Goal: Task Accomplishment & Management: Contribute content

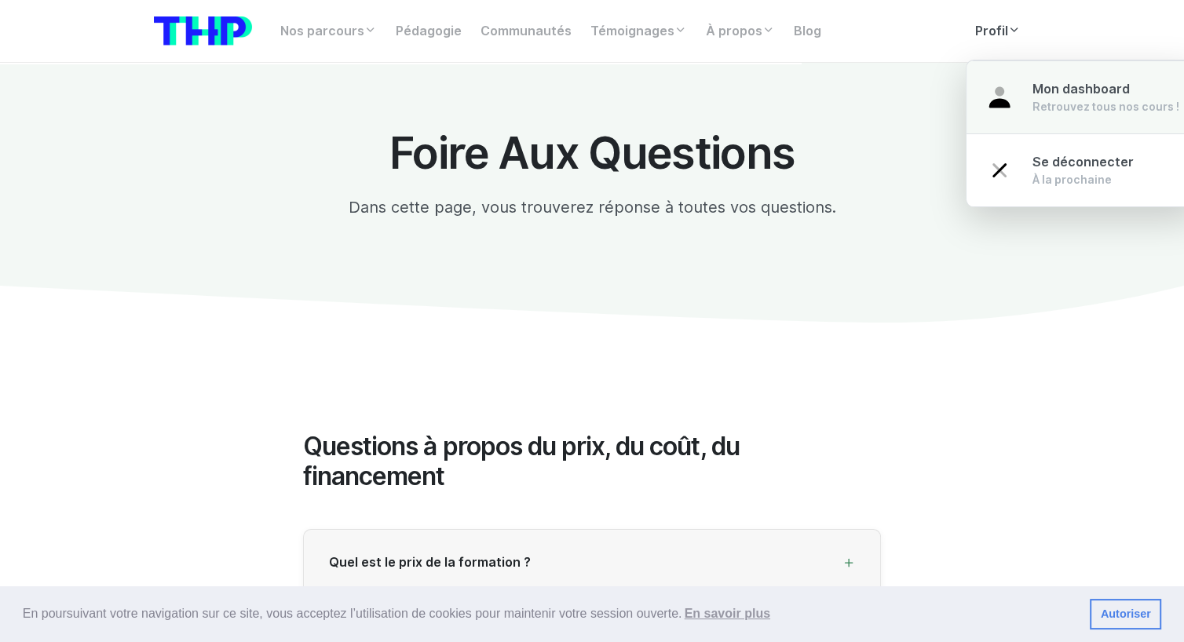
click at [1012, 89] on link "Mon dashboard Retrouvez tous nos cours !" at bounding box center [1082, 97] width 232 height 74
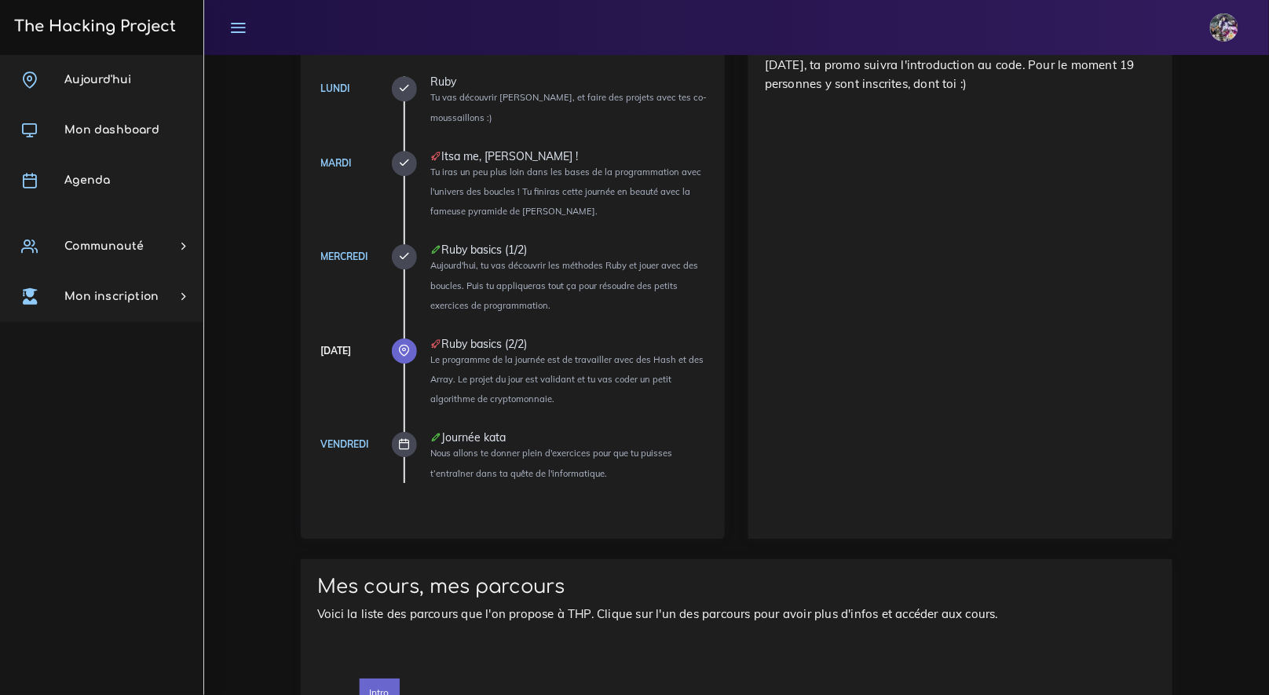
scroll to position [1474, 0]
click at [409, 442] on icon at bounding box center [405, 444] width 12 height 12
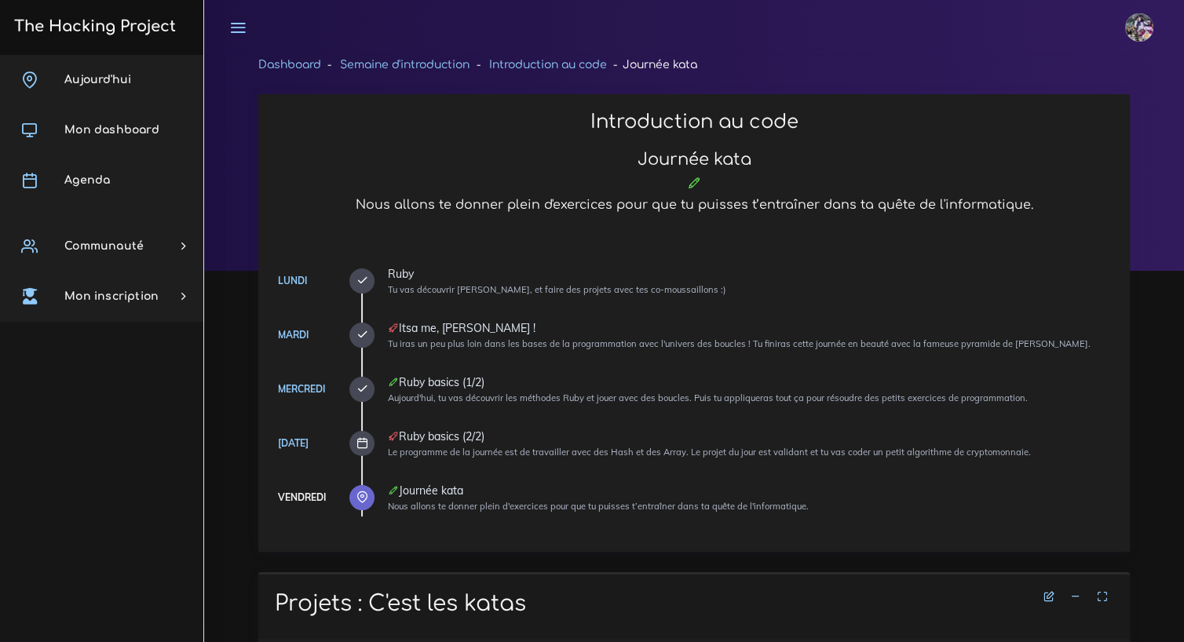
click at [82, 20] on h3 "The Hacking Project" at bounding box center [92, 26] width 166 height 17
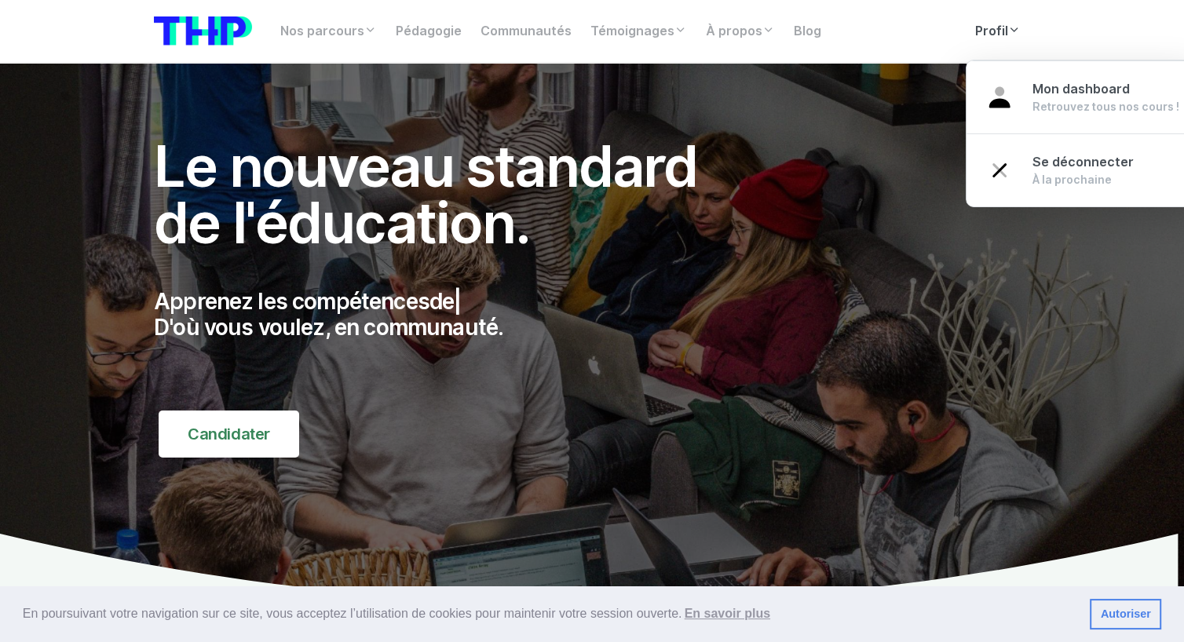
click at [994, 24] on link "Profil" at bounding box center [998, 31] width 64 height 31
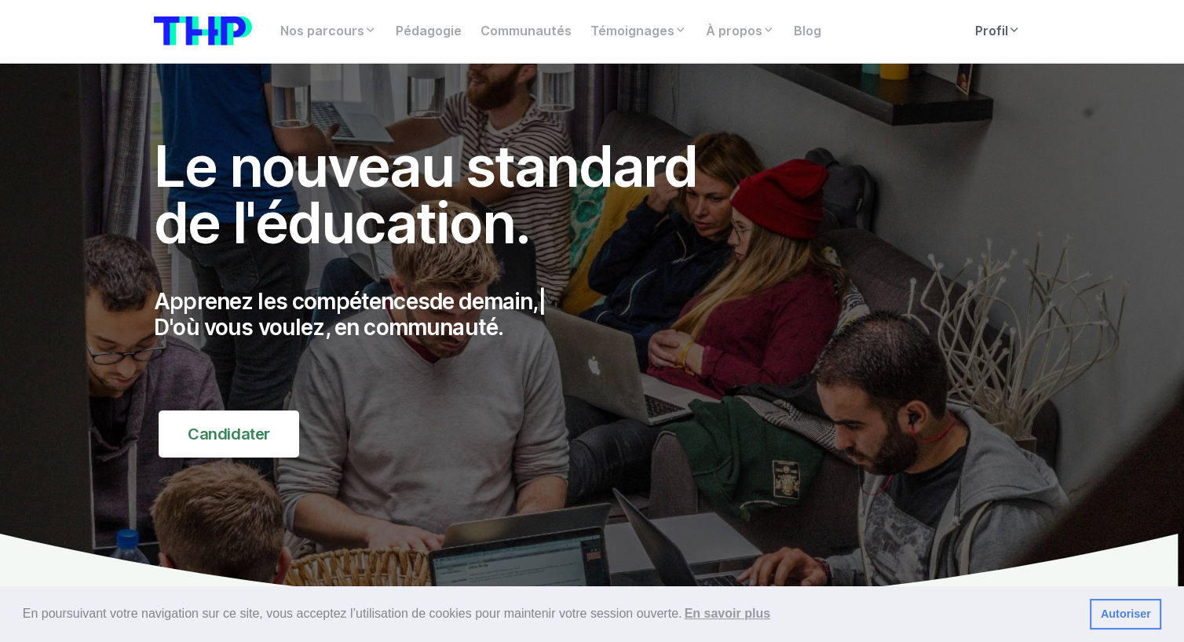
click at [994, 25] on link "Profil" at bounding box center [998, 31] width 64 height 31
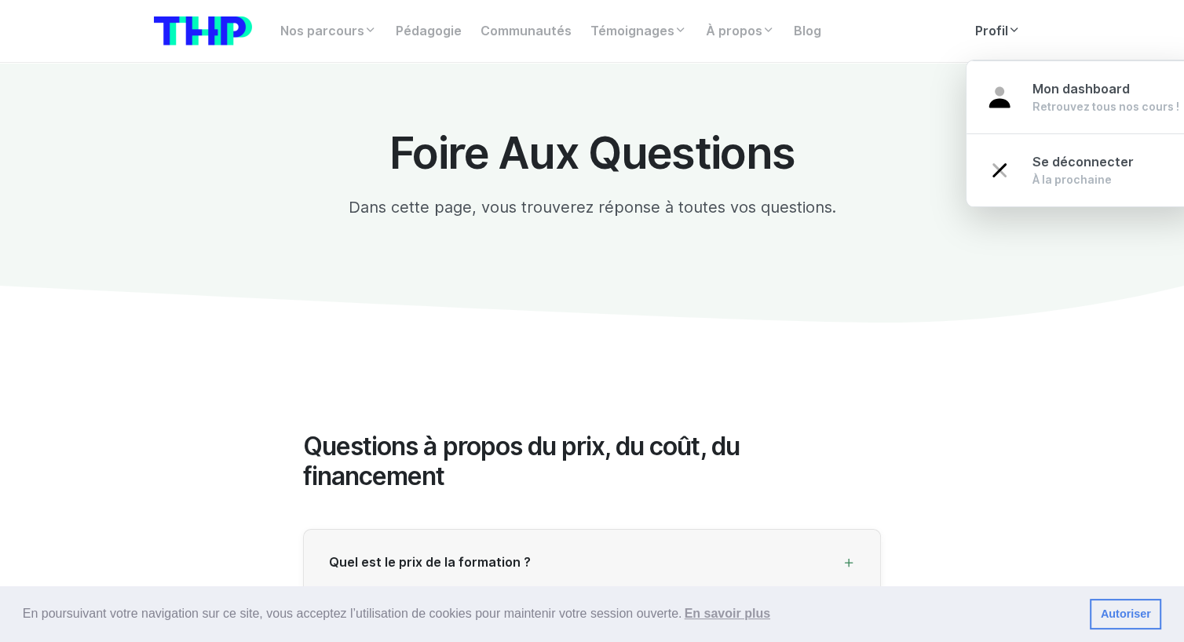
click at [992, 31] on link "Profil" at bounding box center [998, 31] width 64 height 31
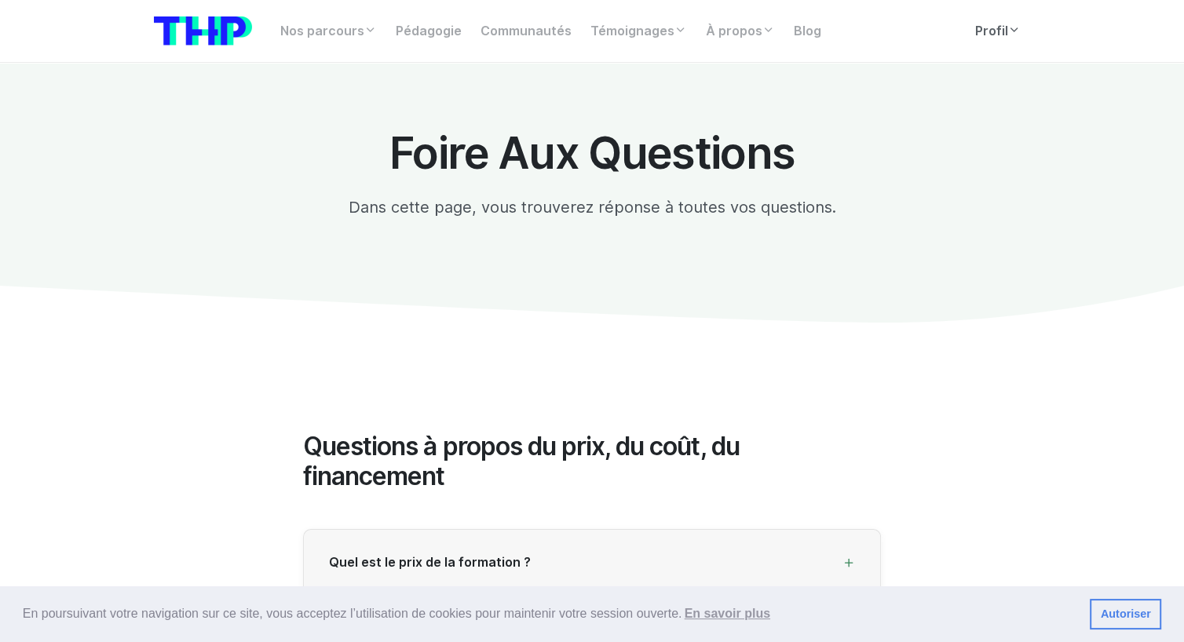
click at [966, 30] on link "Profil" at bounding box center [998, 31] width 64 height 31
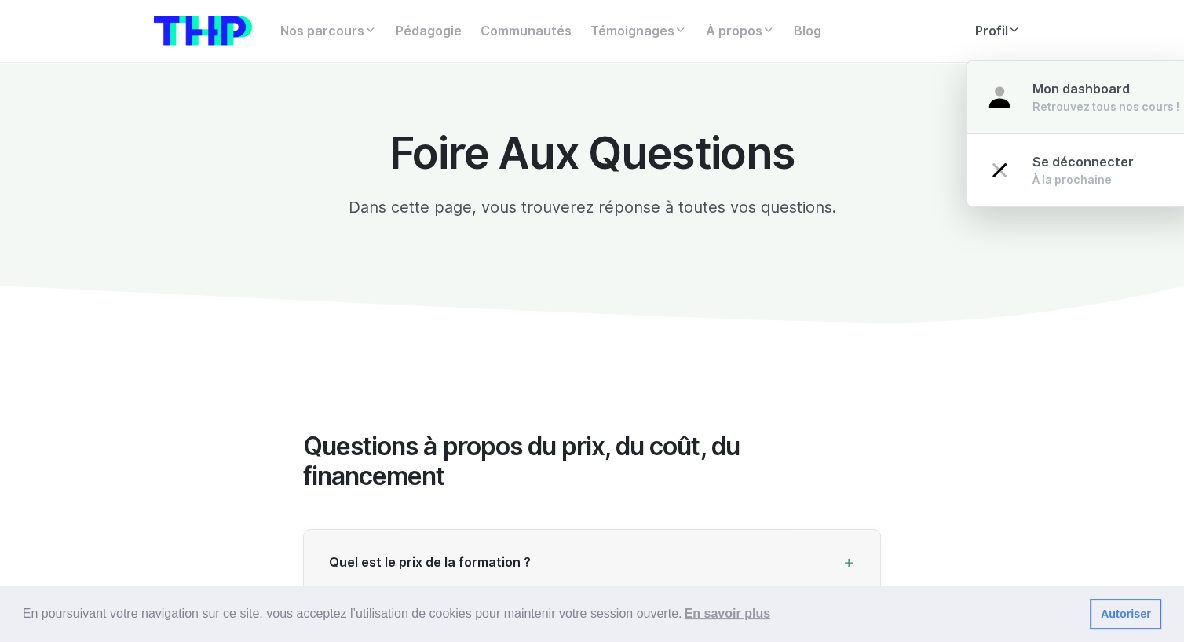
click at [1020, 104] on link "Mon dashboard Retrouvez tous nos cours !" at bounding box center [1082, 97] width 232 height 74
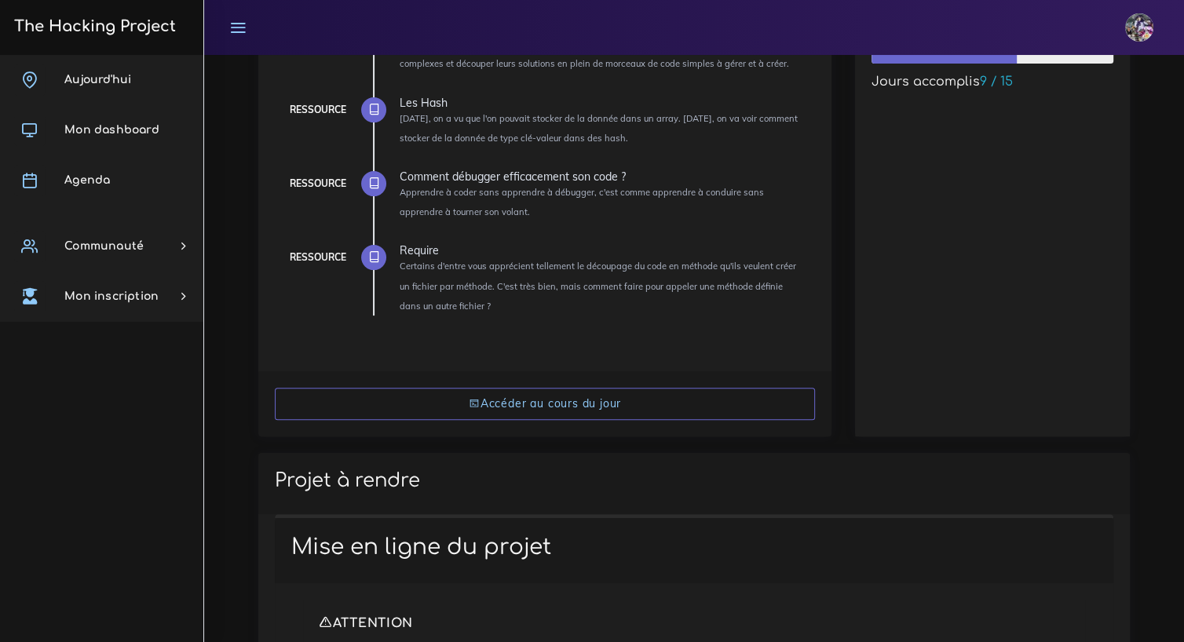
scroll to position [170, 0]
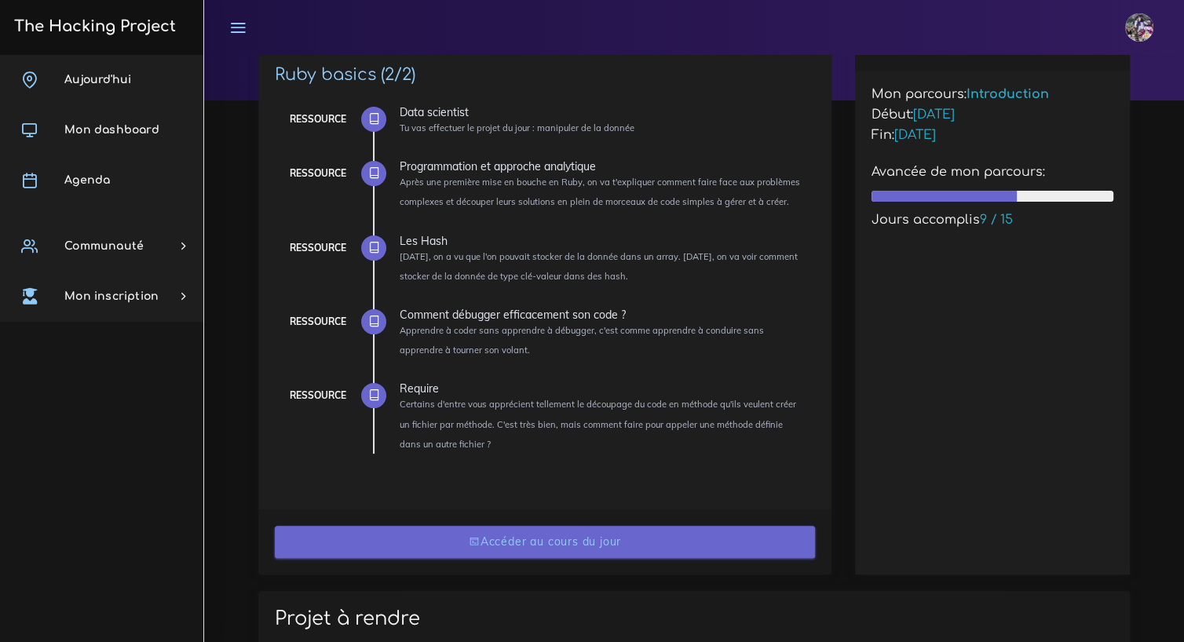
click at [475, 550] on link "Accéder au cours du jour" at bounding box center [545, 542] width 540 height 32
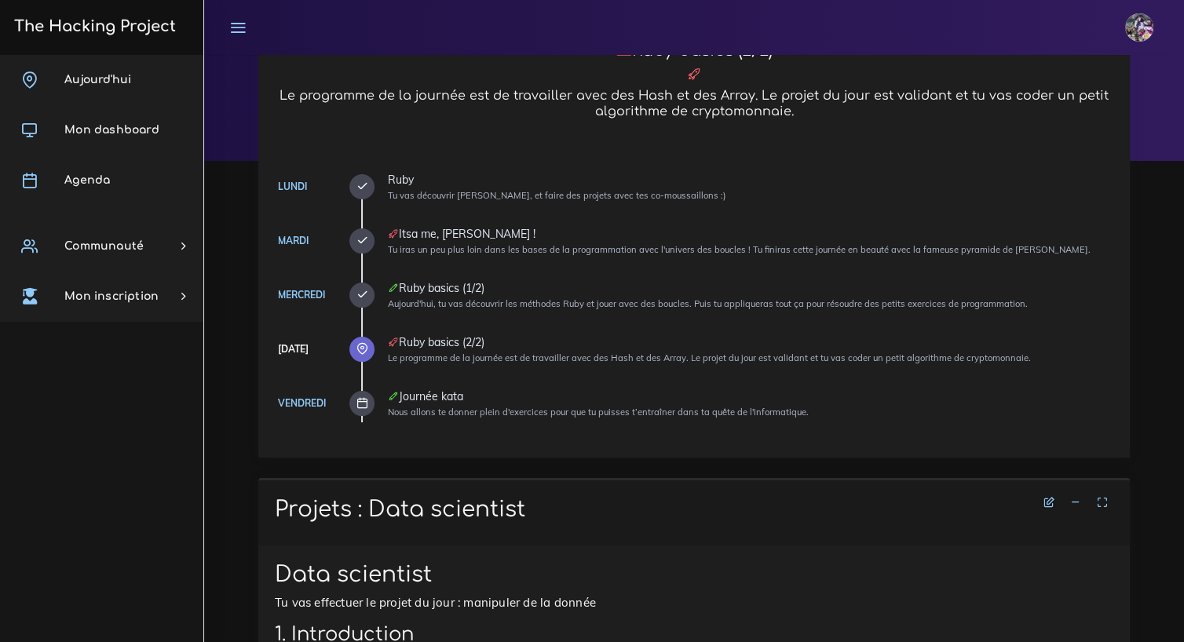
scroll to position [79, 0]
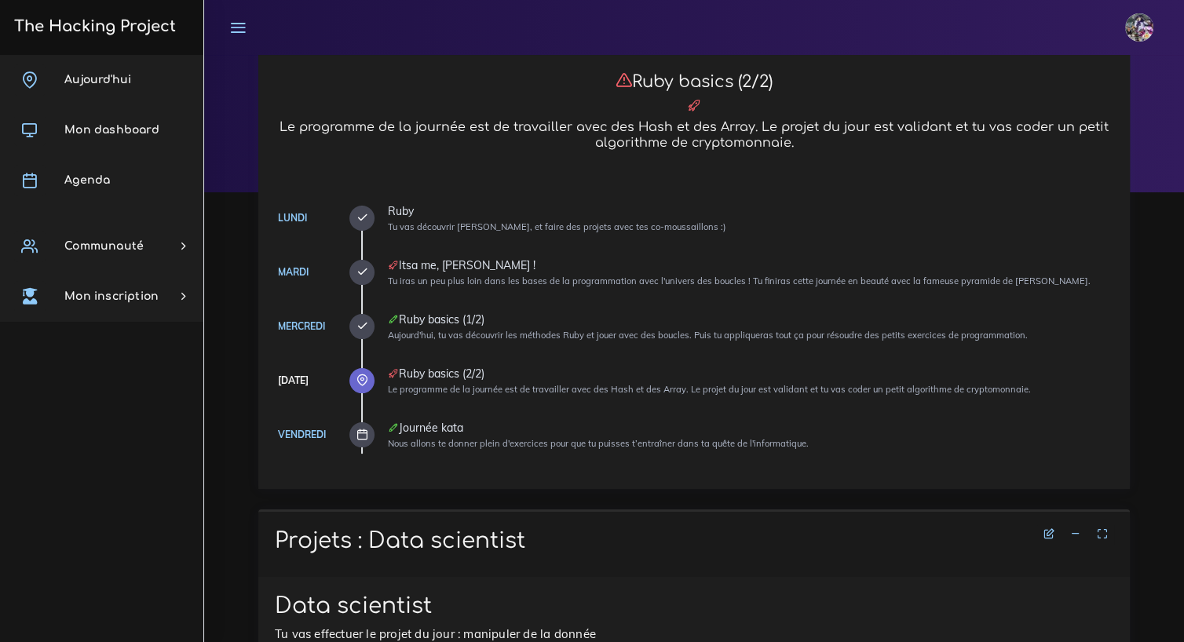
click at [362, 439] on icon at bounding box center [362, 435] width 12 height 12
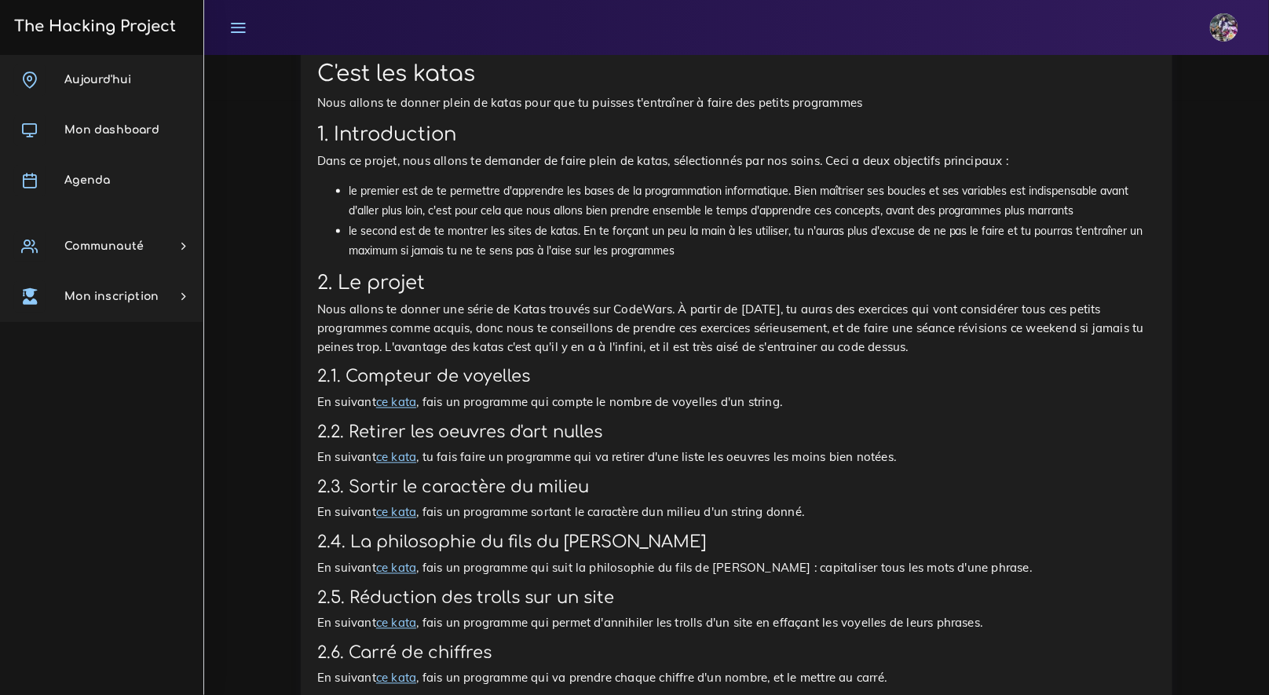
scroll to position [689, 0]
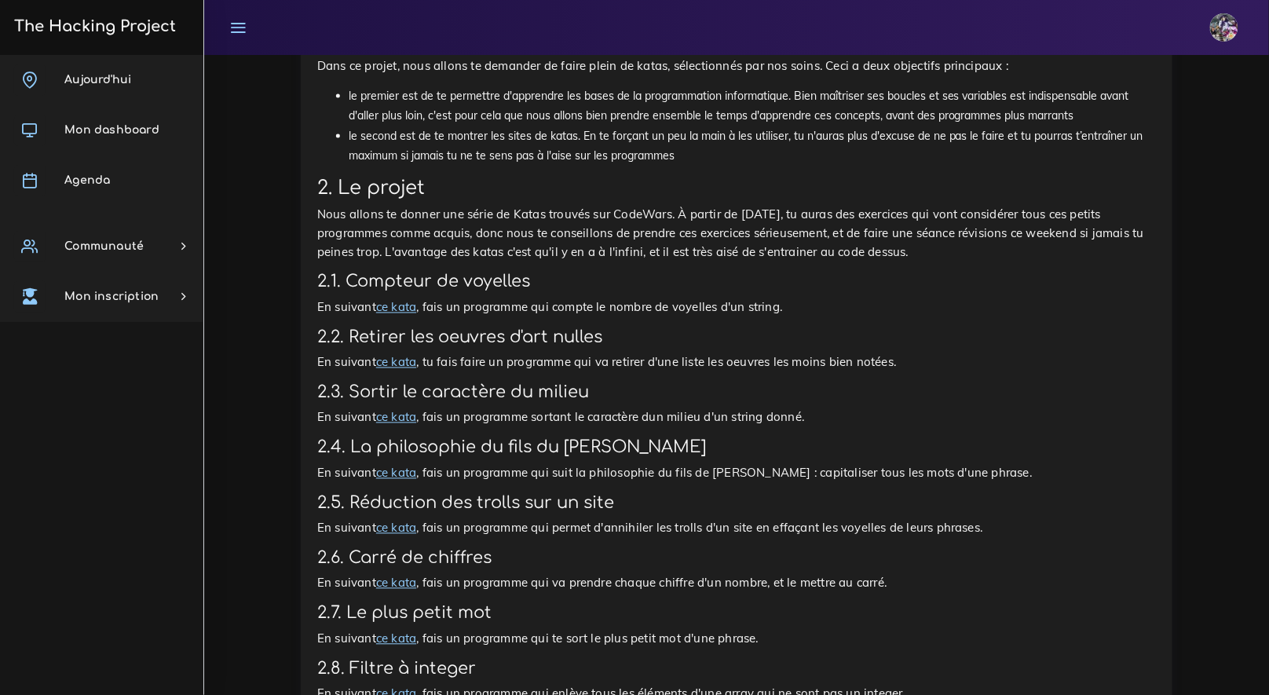
click at [397, 312] on link "ce kata" at bounding box center [396, 307] width 40 height 15
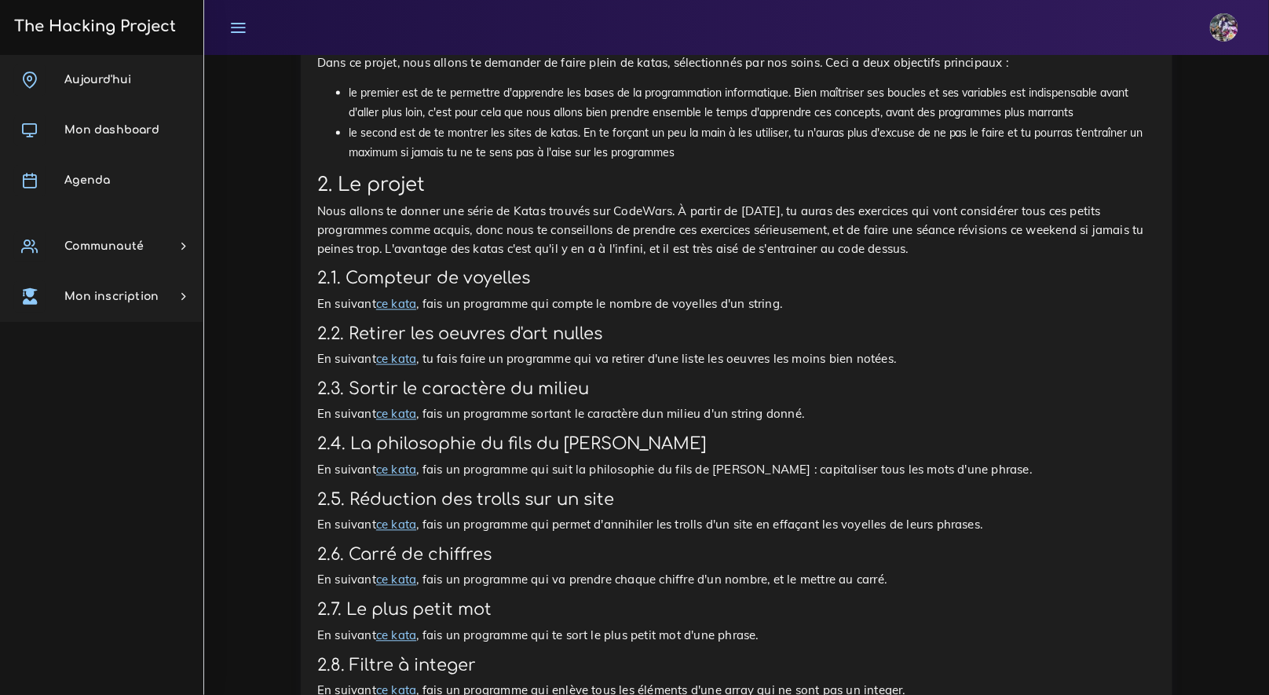
scroll to position [693, 0]
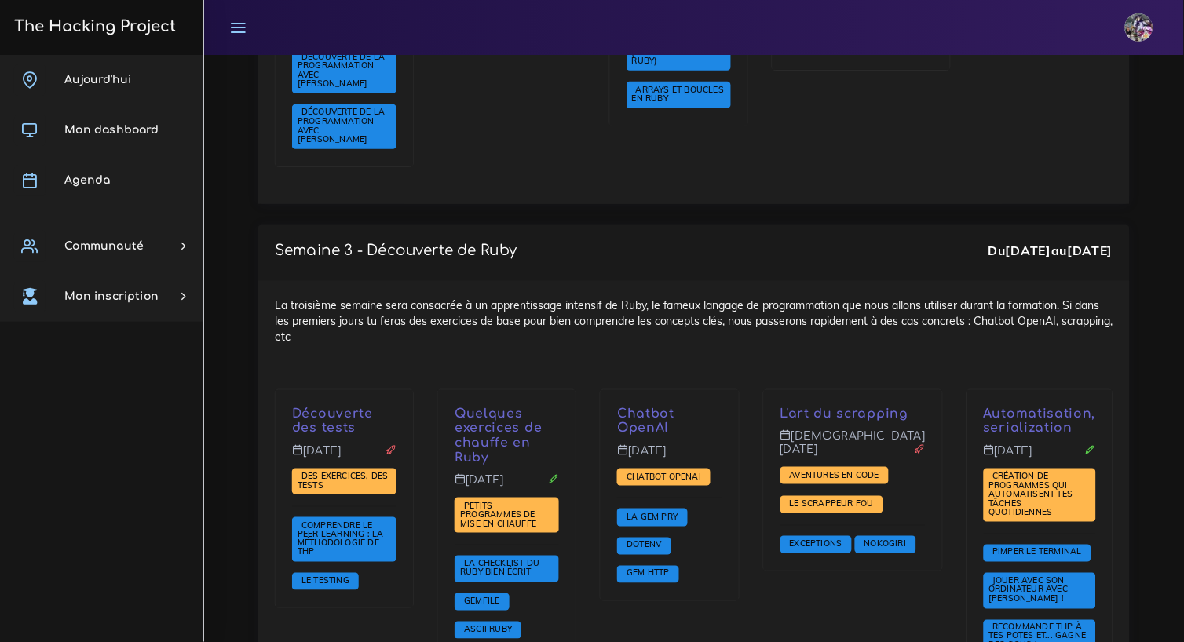
scroll to position [1528, 0]
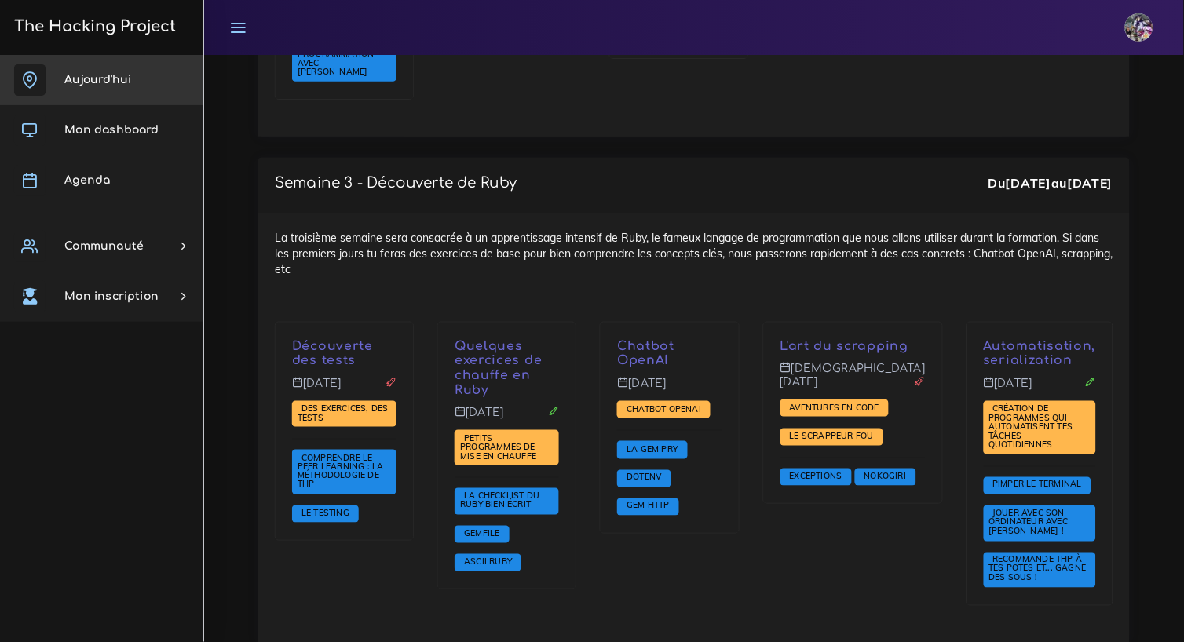
click at [140, 81] on link "Aujourd'hui" at bounding box center [101, 80] width 203 height 50
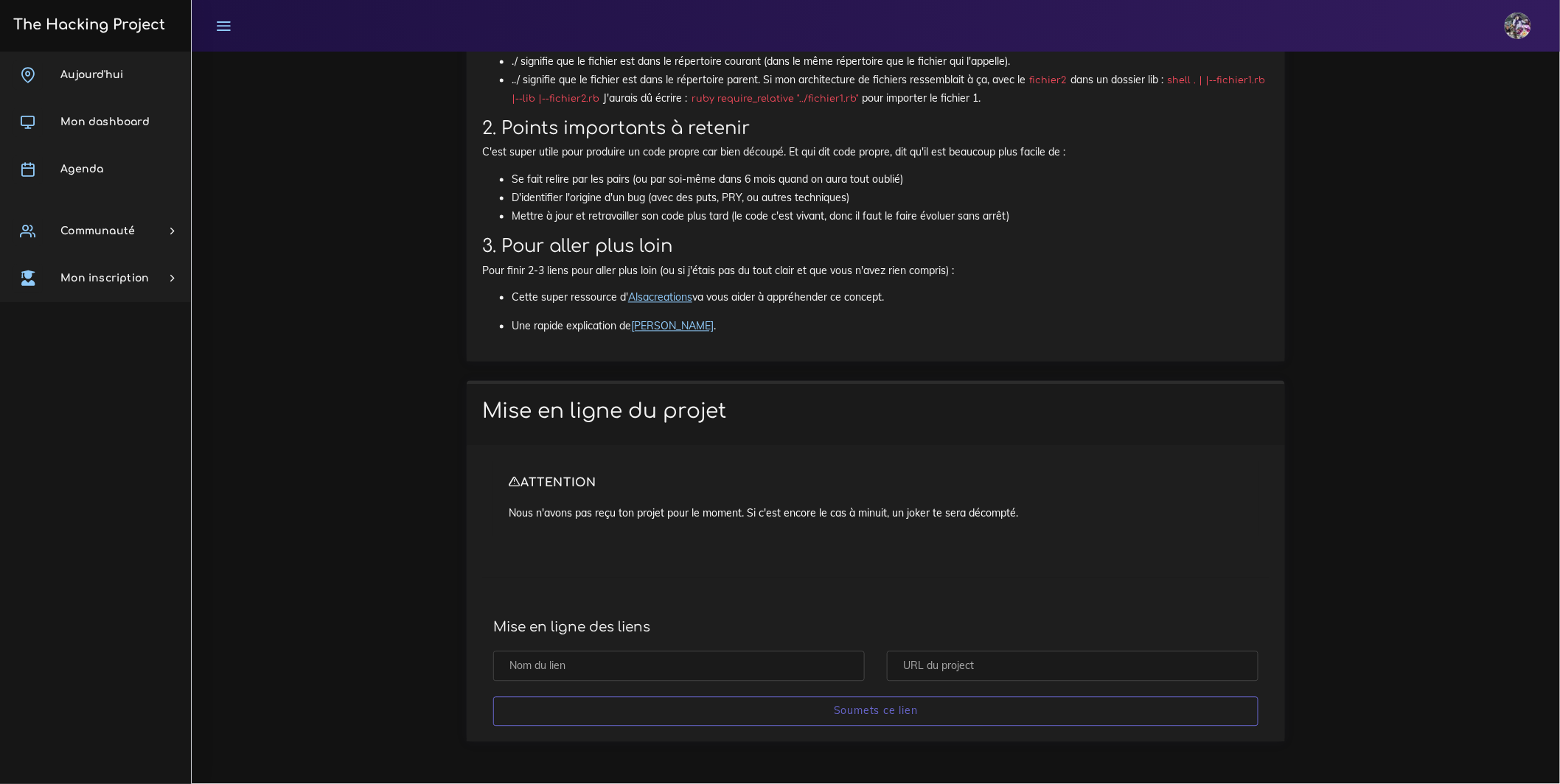
scroll to position [12114, 0]
drag, startPoint x: 735, startPoint y: 661, endPoint x: 743, endPoint y: 661, distance: 8.0
click at [735, 602] on input "text" at bounding box center [679, 667] width 372 height 30
click at [986, 602] on input "text" at bounding box center [1073, 667] width 372 height 30
paste input "https://github.com/Rpasserel/projet-Array-et-Hash/tree/Enzoulette"
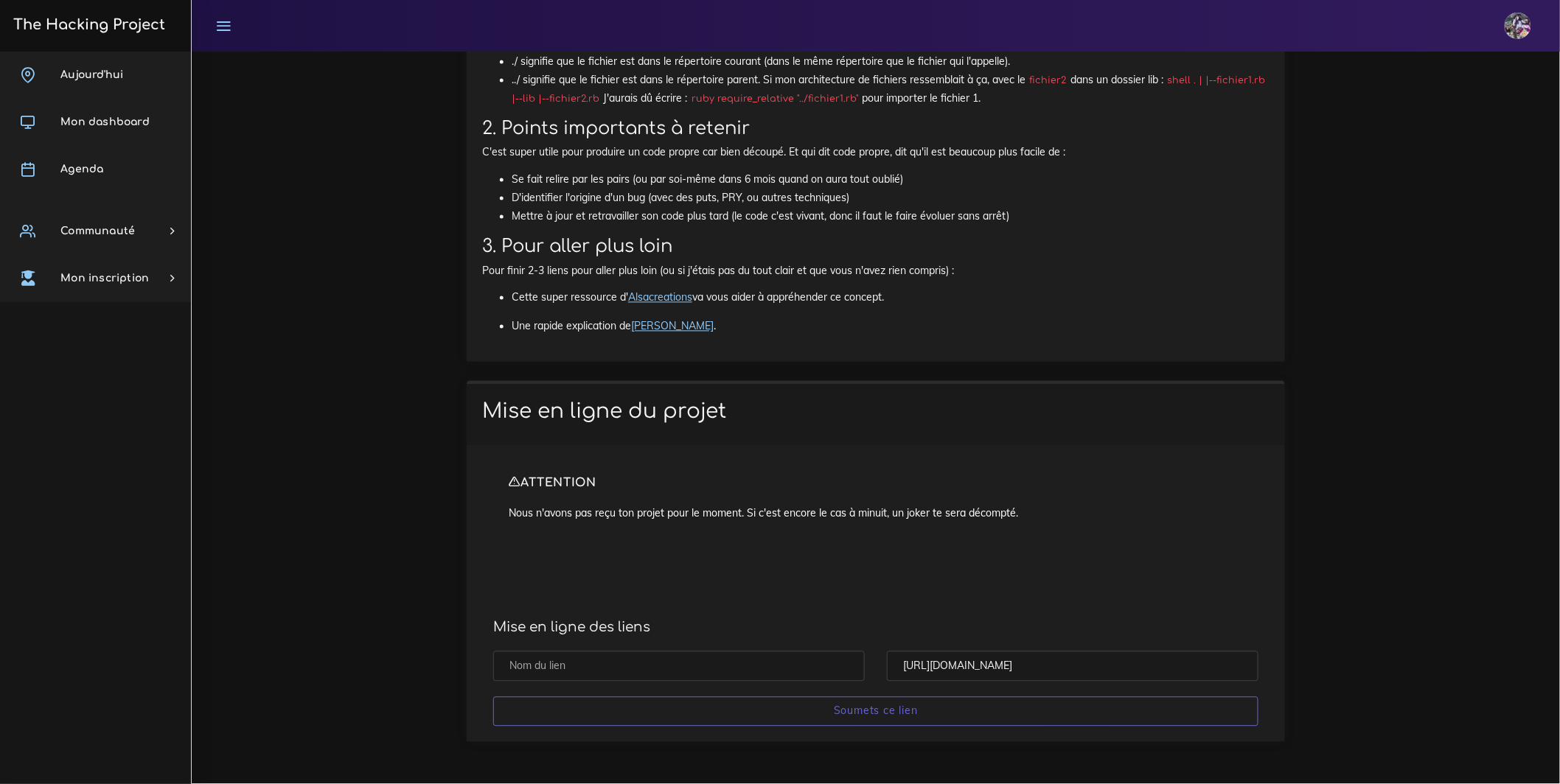
type input "https://github.com/Rpasserel/projet-Array-et-Hash/tree/Enzoulette"
click at [762, 602] on input "text" at bounding box center [679, 667] width 372 height 30
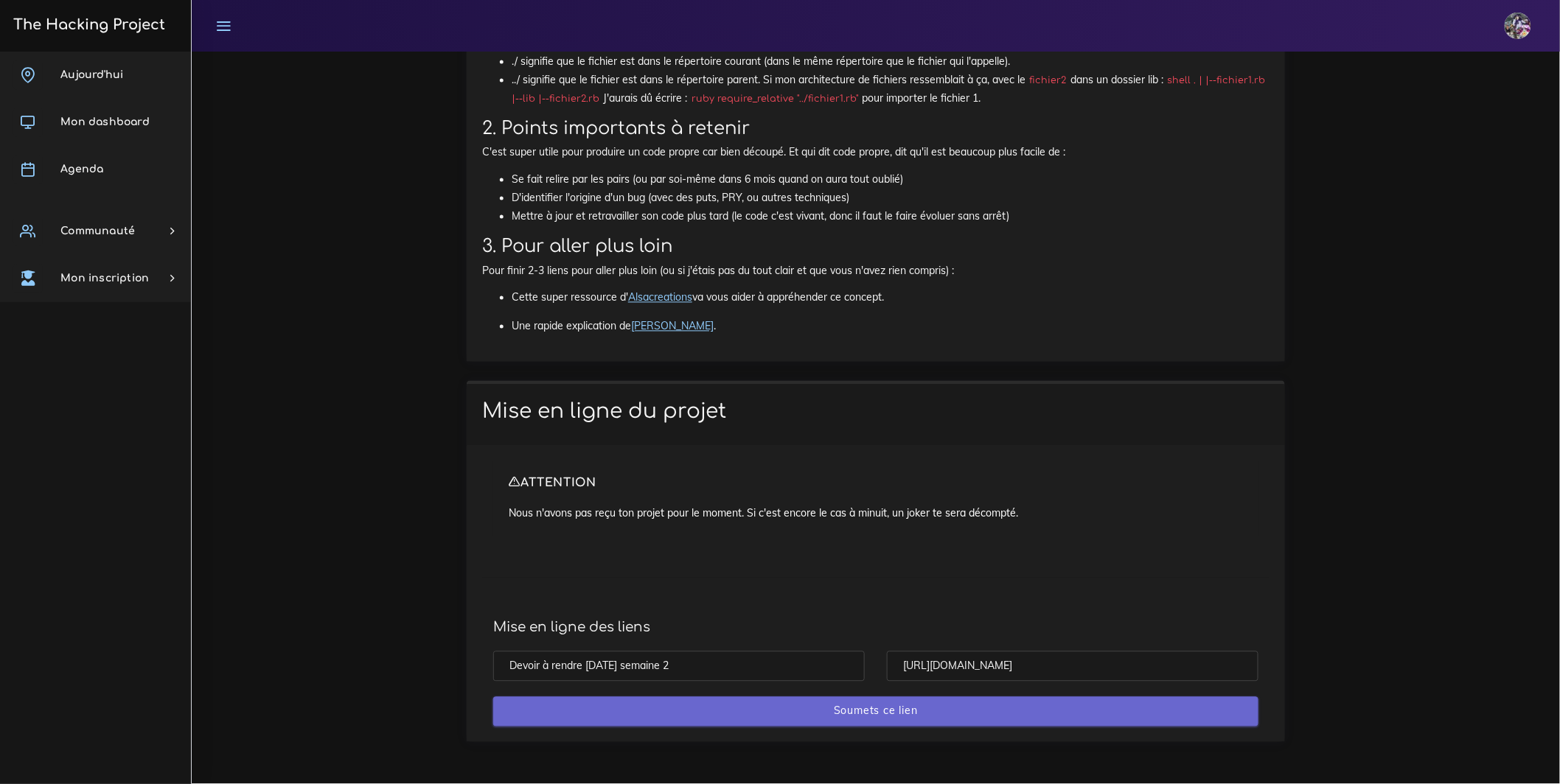
type input "Devoir à rendre [DATE] semaine 2"
drag, startPoint x: 800, startPoint y: 709, endPoint x: 806, endPoint y: 716, distance: 9.2
click at [806, 602] on input "Soumets ce lien" at bounding box center [875, 713] width 765 height 30
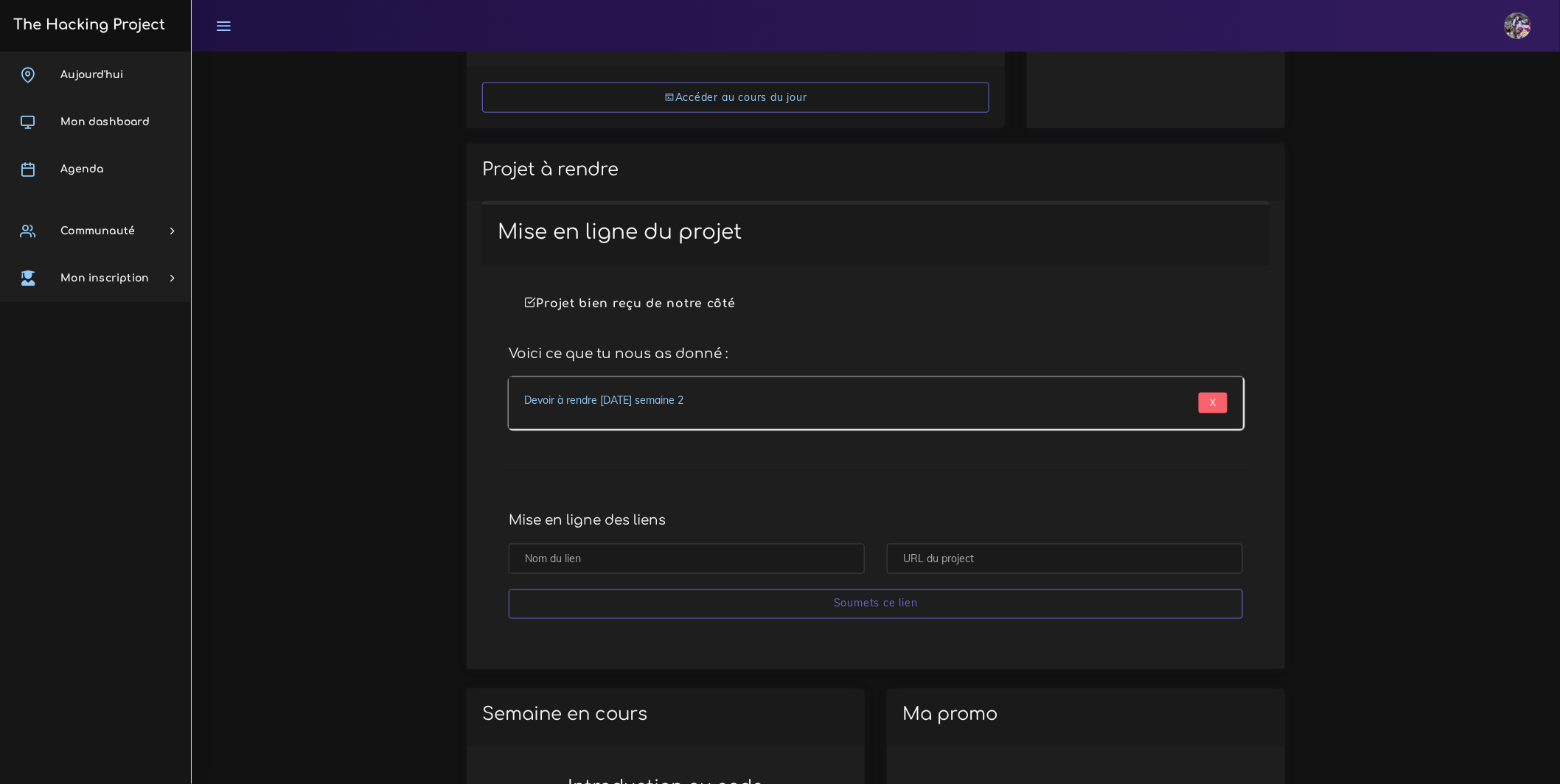
scroll to position [579, 0]
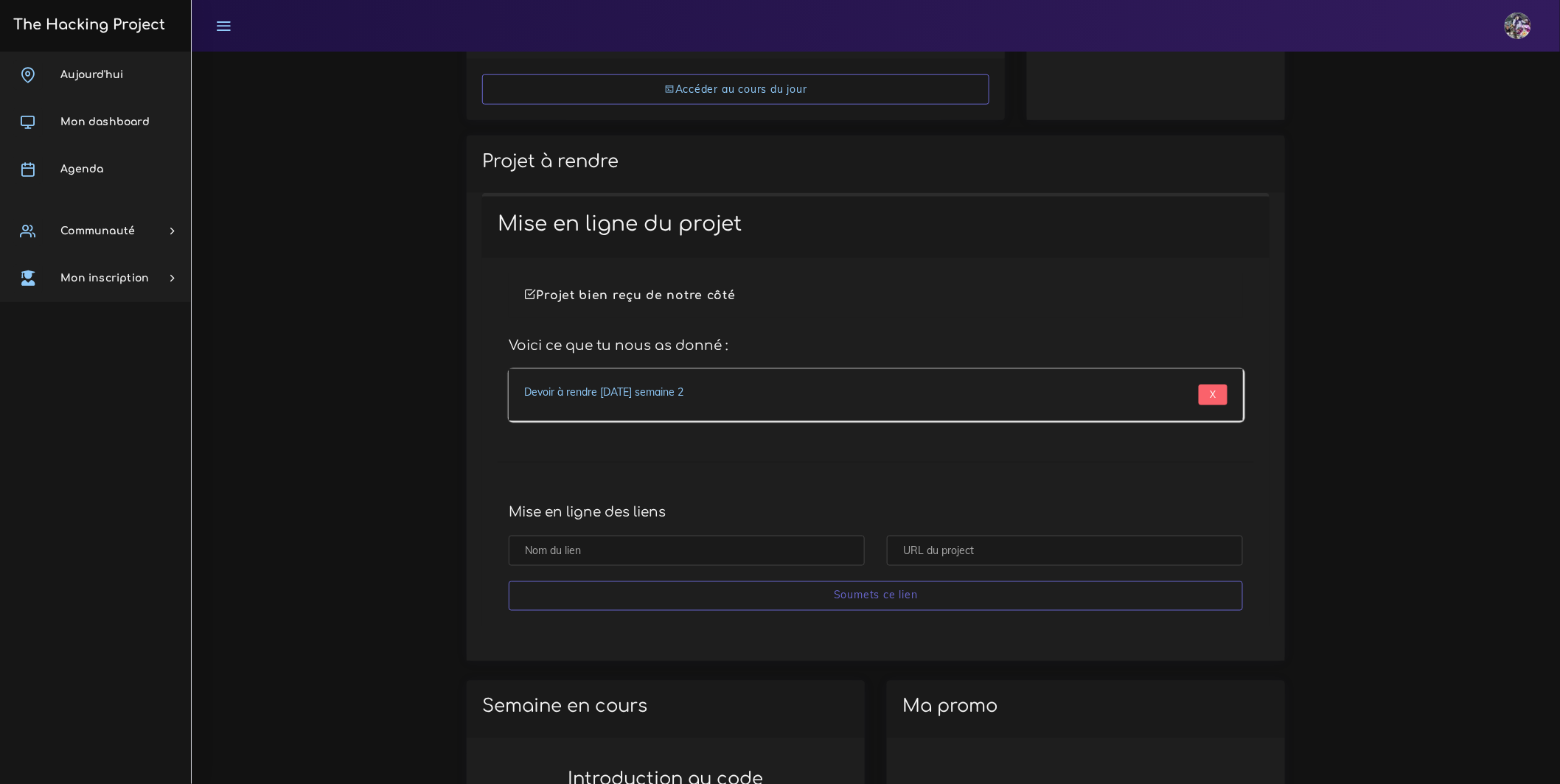
click at [616, 393] on link "Devoir à rendre [DATE] semaine 2" at bounding box center [604, 392] width 160 height 13
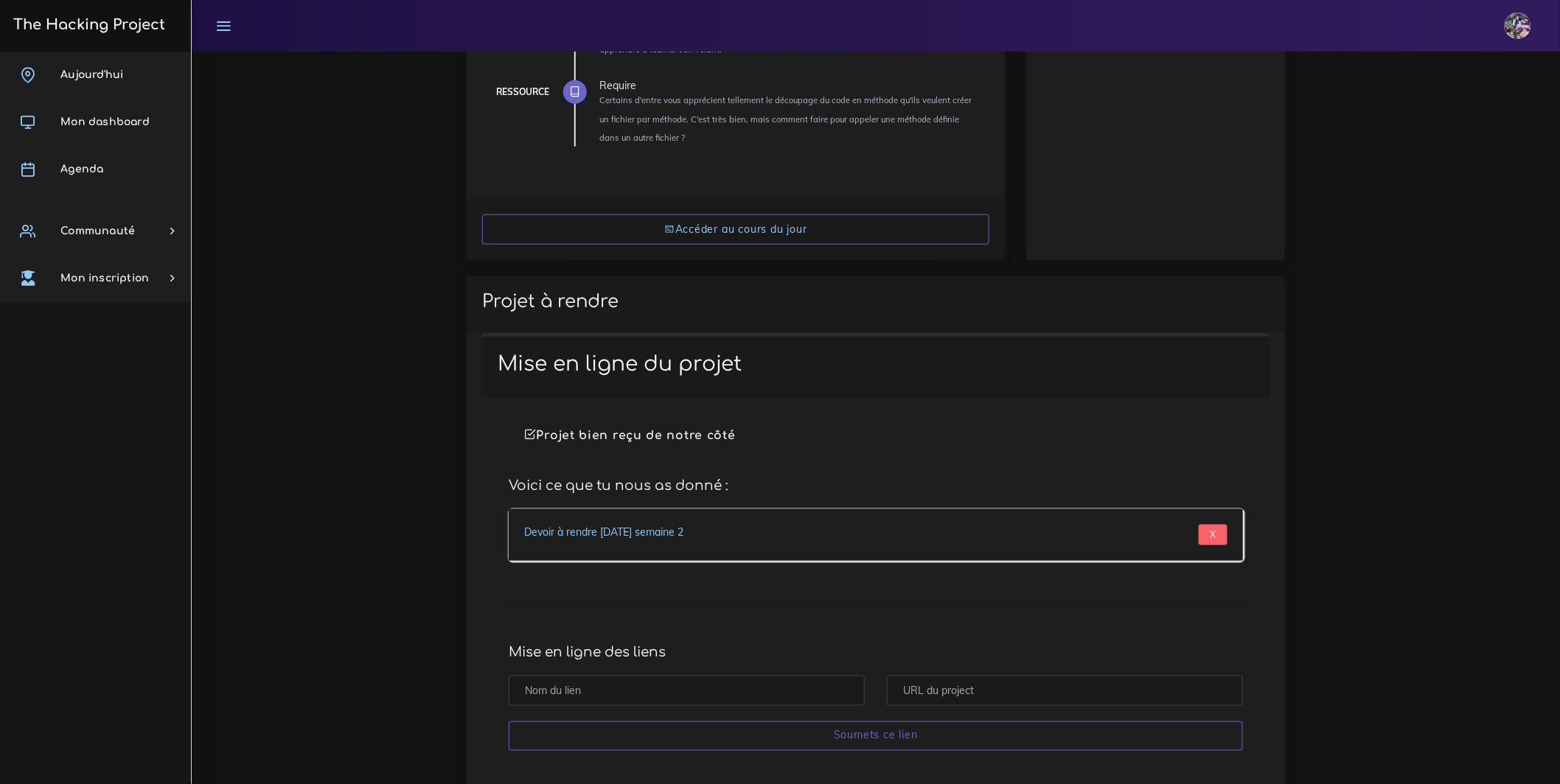
scroll to position [264, 0]
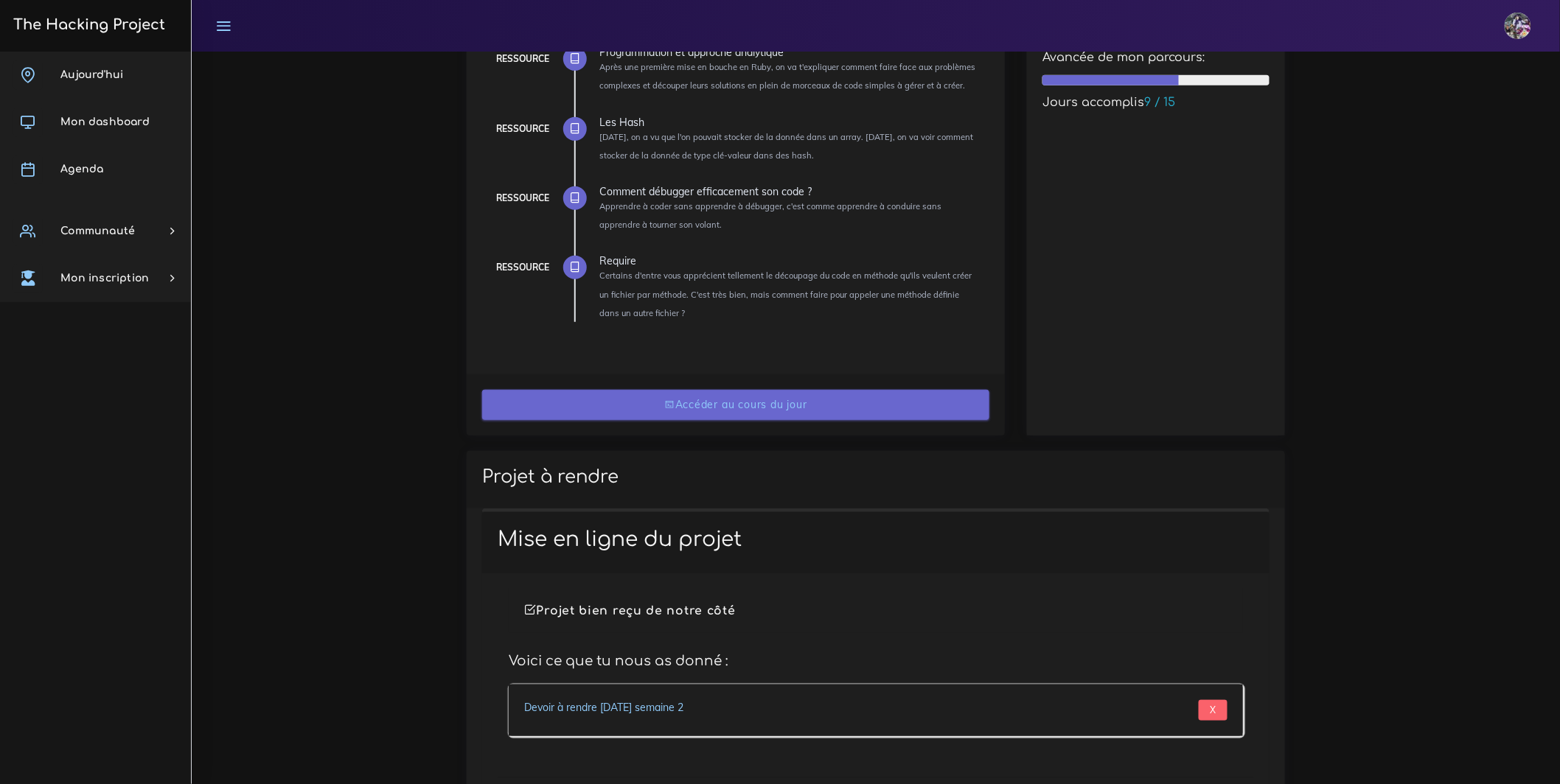
click at [725, 405] on link "Accéder au cours du jour" at bounding box center [735, 405] width 507 height 30
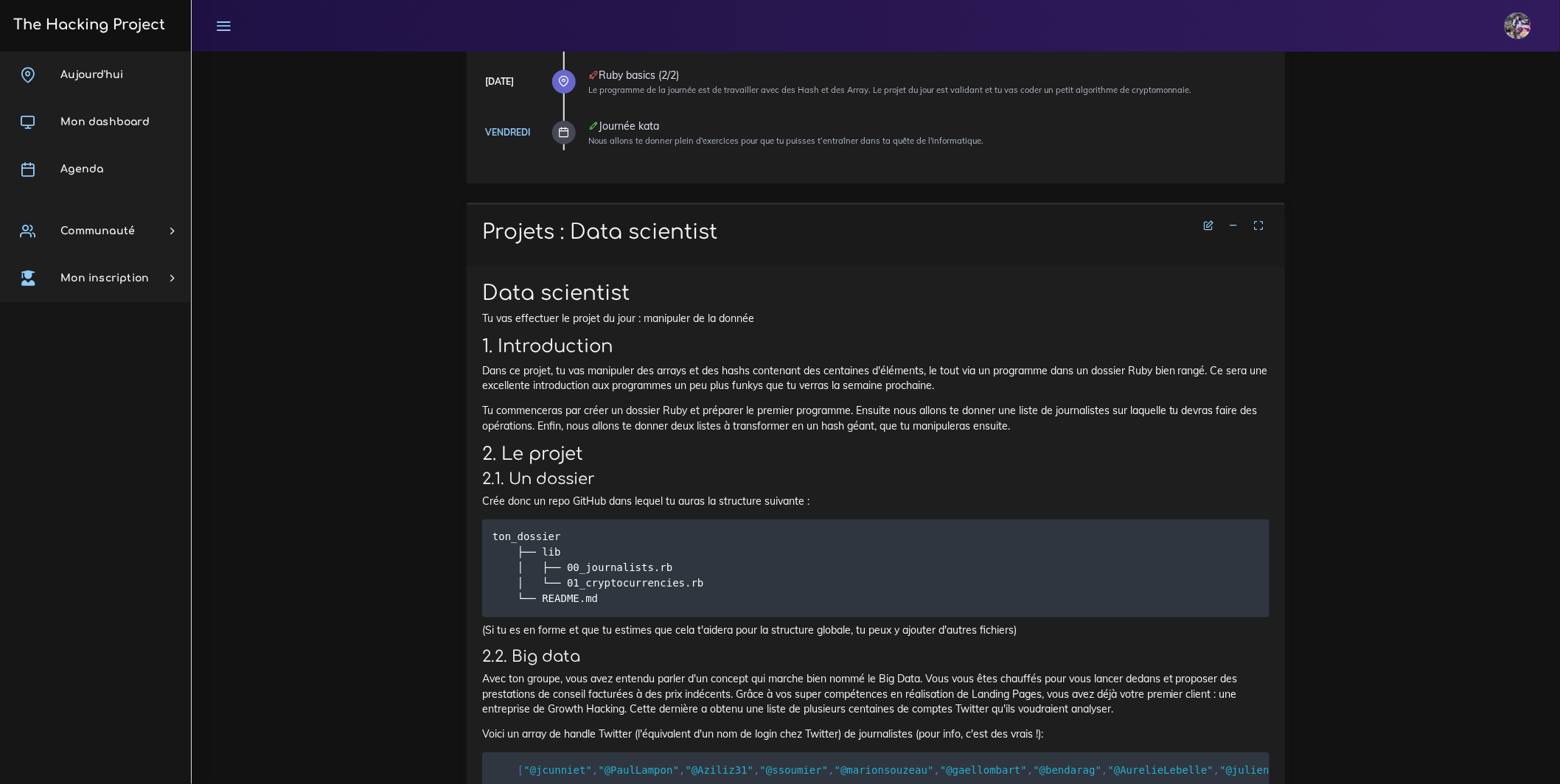
scroll to position [215, 0]
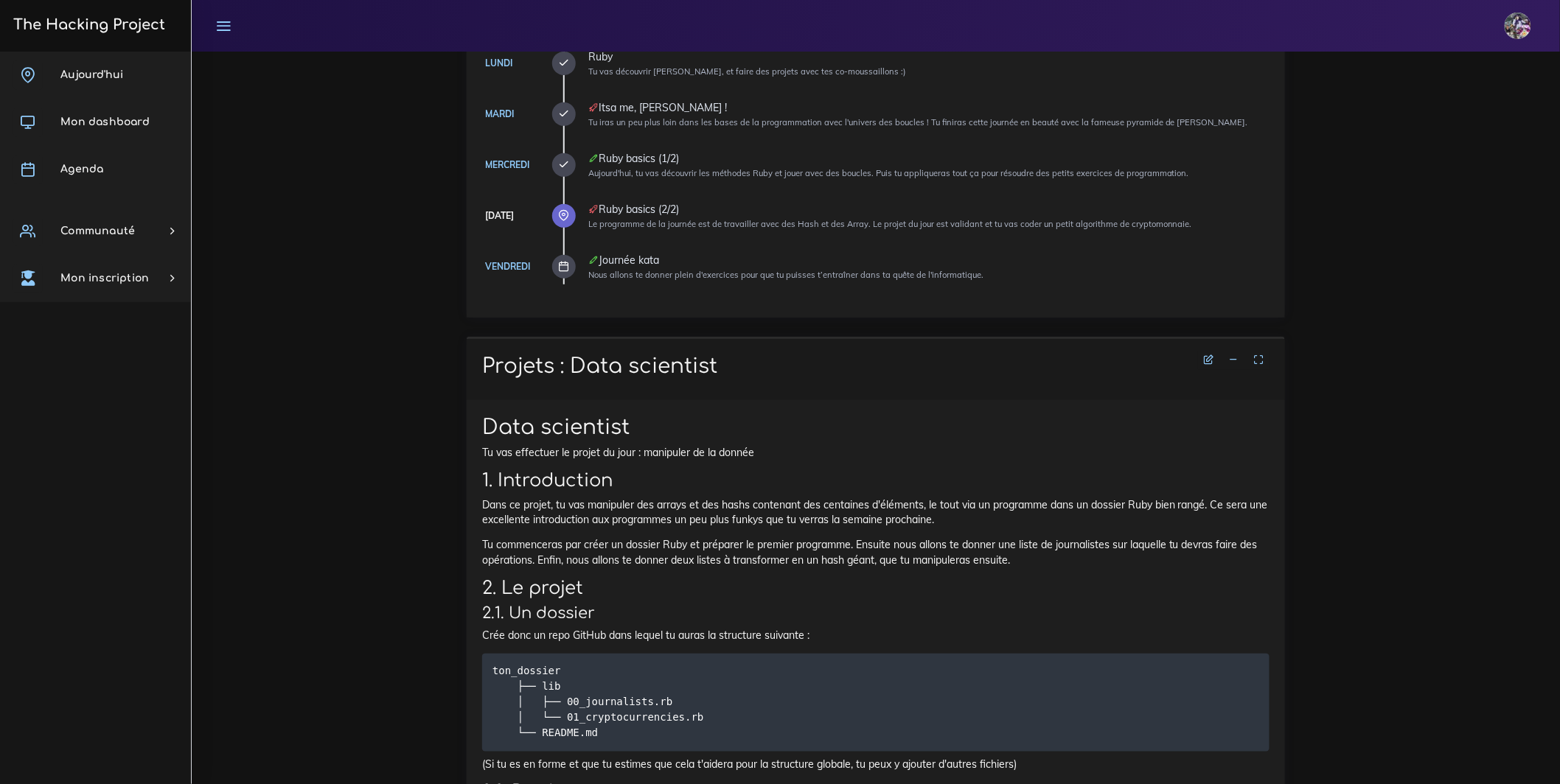
drag, startPoint x: 488, startPoint y: 365, endPoint x: 698, endPoint y: 659, distance: 361.3
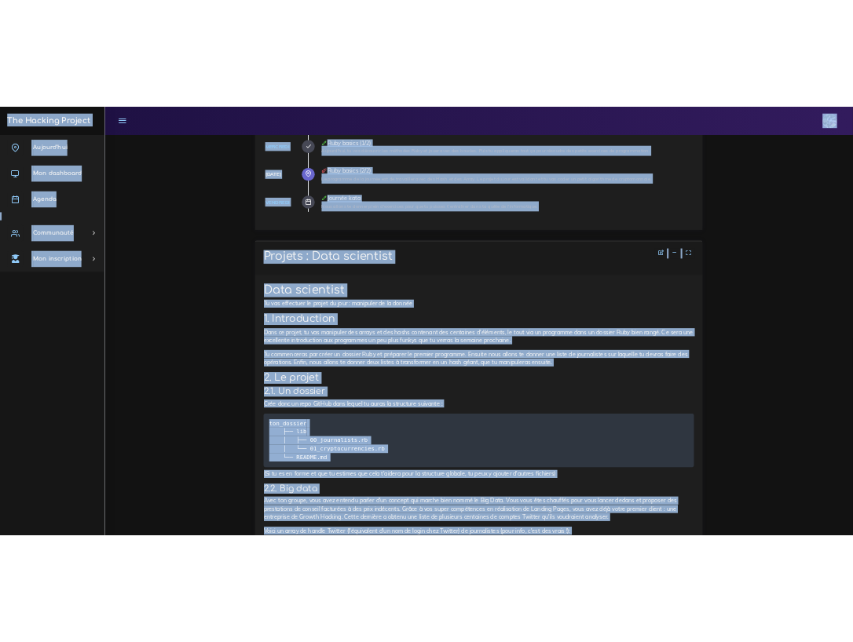
scroll to position [316, 0]
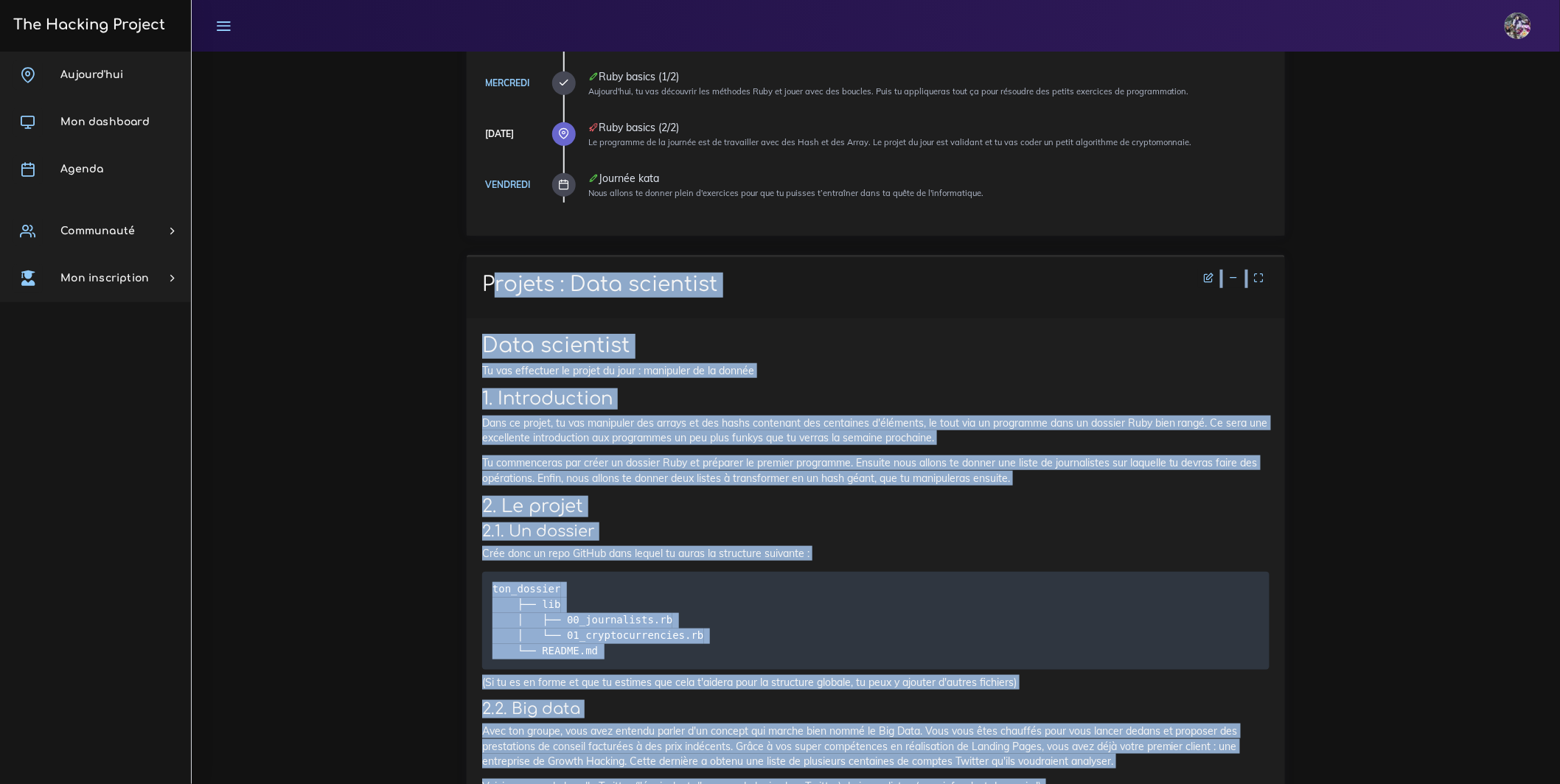
drag, startPoint x: 1106, startPoint y: 711, endPoint x: 529, endPoint y: 262, distance: 731.1
copy div "Loremip : Dolo sitametco Adip elitseddo Ei tem incididun ut labore et dolo : ma…"
